Goal: Task Accomplishment & Management: Use online tool/utility

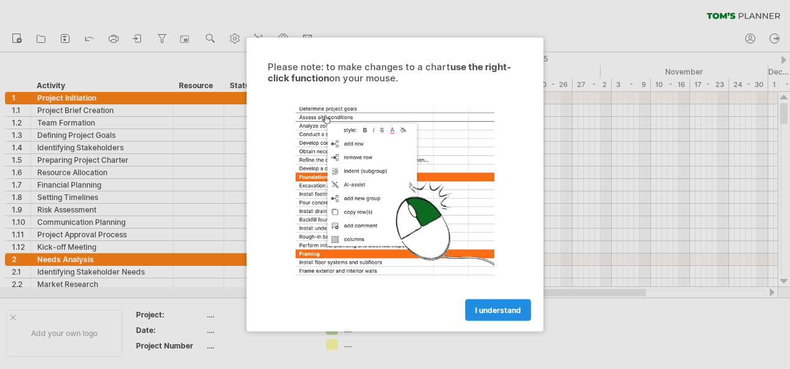
click at [500, 309] on span "I understand" at bounding box center [498, 310] width 46 height 9
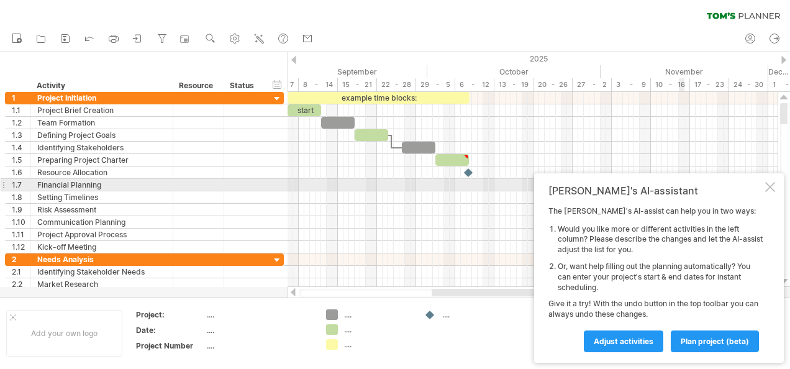
click at [768, 183] on div at bounding box center [770, 187] width 10 height 10
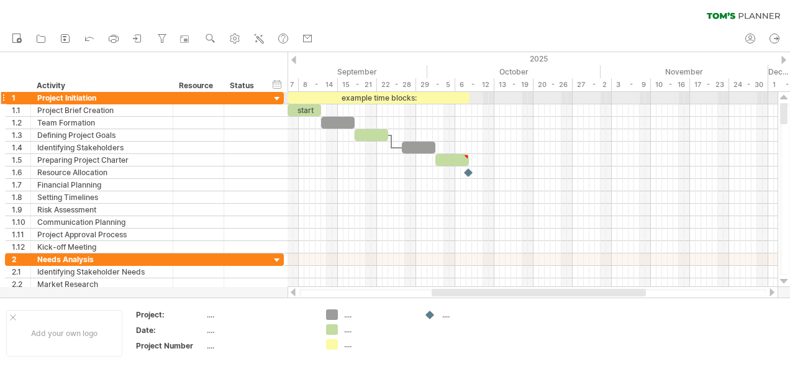
drag, startPoint x: 783, startPoint y: 116, endPoint x: 778, endPoint y: 98, distance: 18.7
click at [778, 98] on div at bounding box center [784, 189] width 13 height 195
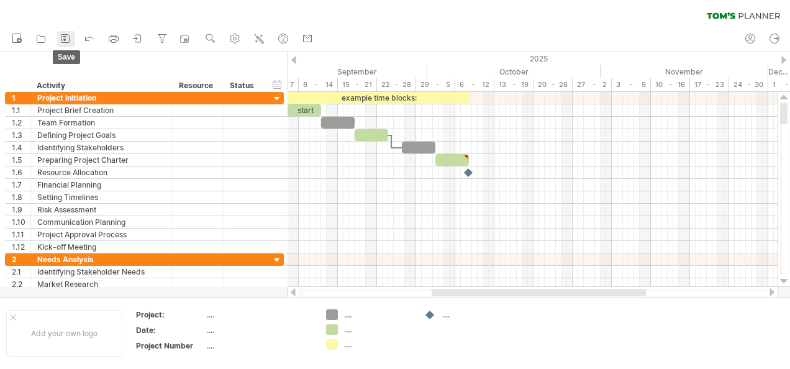
click at [65, 35] on icon at bounding box center [65, 39] width 8 height 8
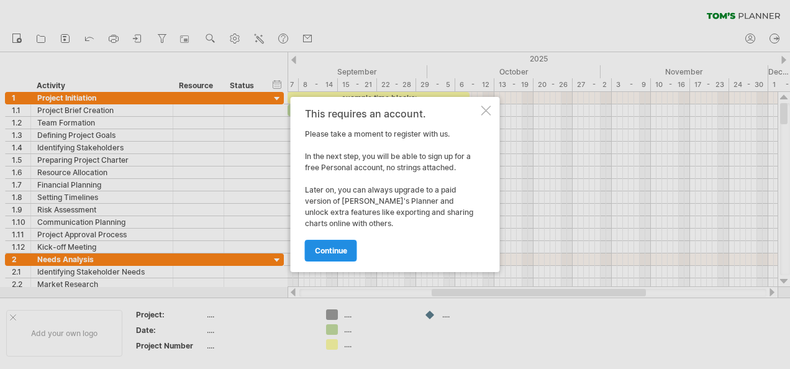
click at [339, 250] on span "continue" at bounding box center [331, 250] width 32 height 9
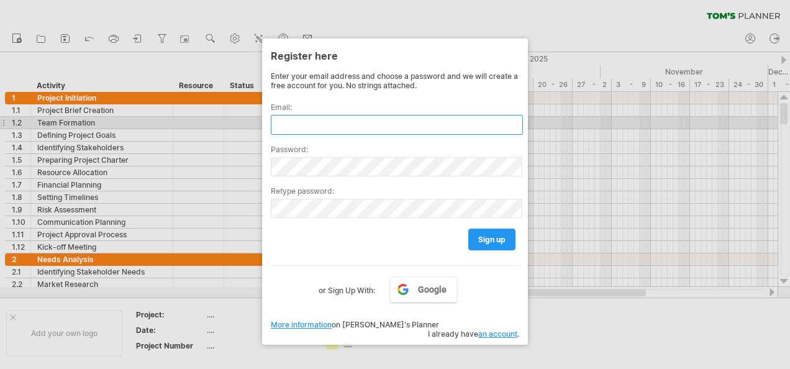
click at [306, 122] on input "text" at bounding box center [397, 125] width 252 height 20
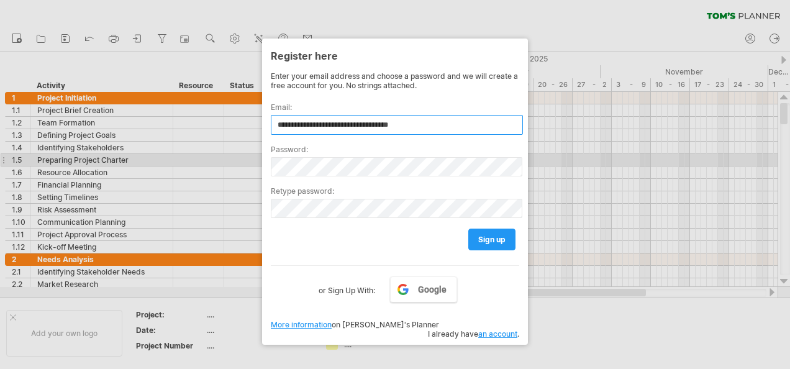
type input "**********"
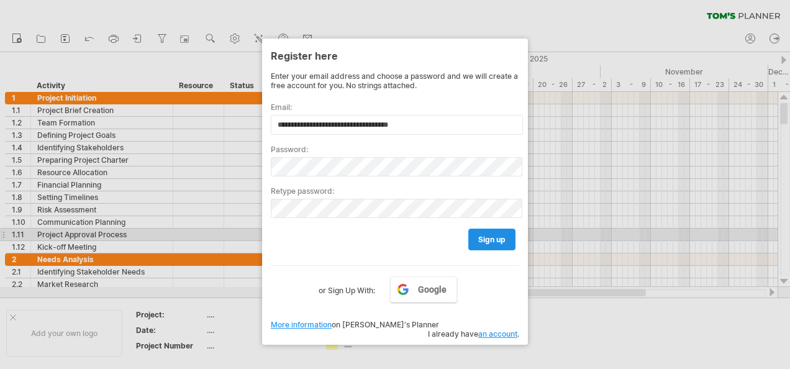
click at [476, 231] on link "sign up" at bounding box center [491, 240] width 47 height 22
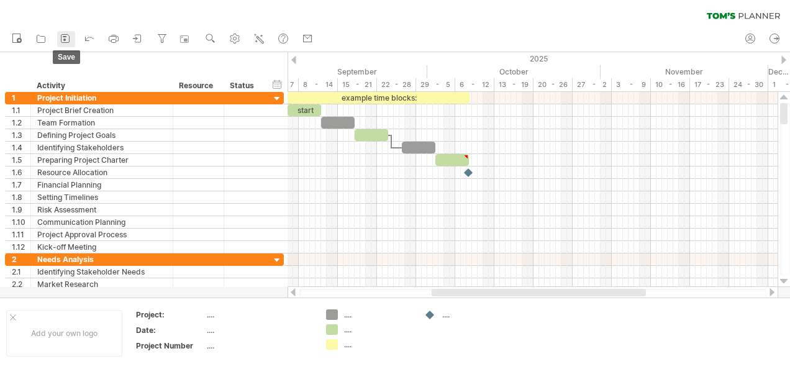
click at [63, 36] on icon at bounding box center [65, 38] width 12 height 12
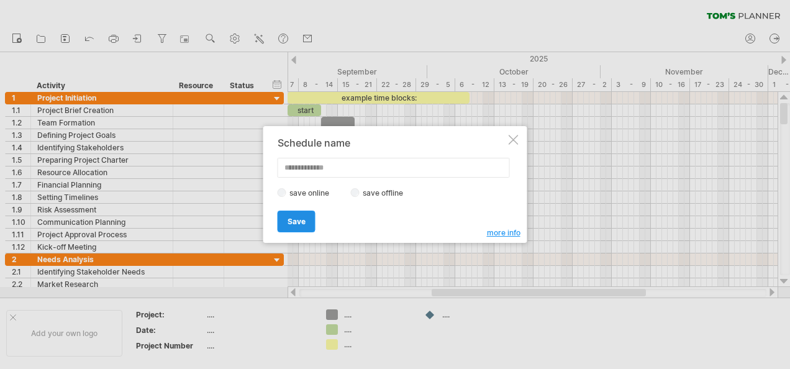
click at [297, 219] on span "Save" at bounding box center [297, 221] width 18 height 9
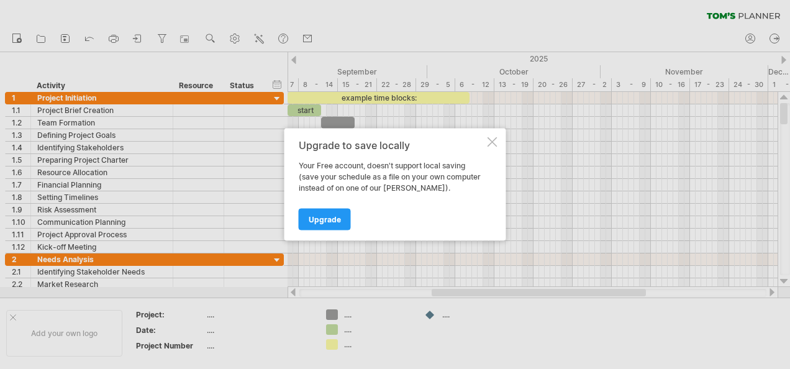
click at [493, 140] on div at bounding box center [493, 142] width 10 height 10
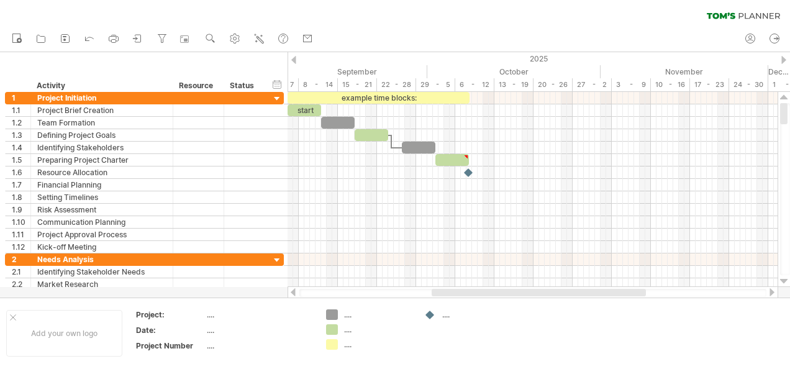
click at [449, 35] on div "new" at bounding box center [395, 39] width 790 height 26
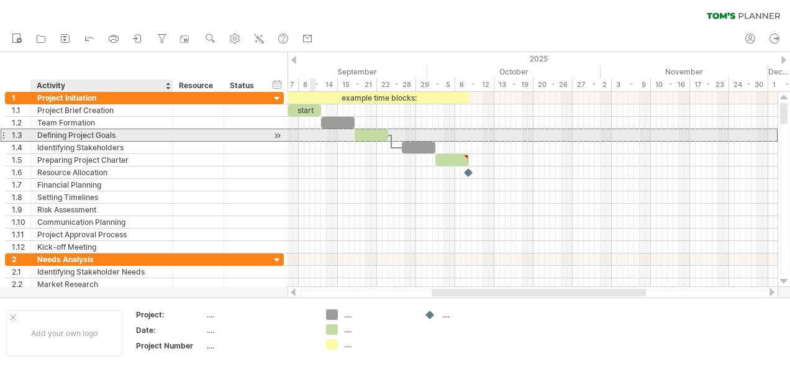
click at [81, 131] on div "Defining Project Goals" at bounding box center [101, 135] width 129 height 12
